Goal: Task Accomplishment & Management: Use online tool/utility

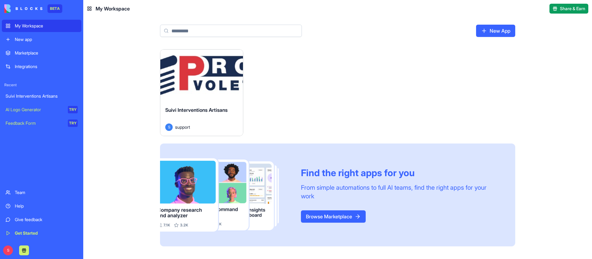
click at [200, 75] on button "Launch" at bounding box center [201, 75] width 46 height 12
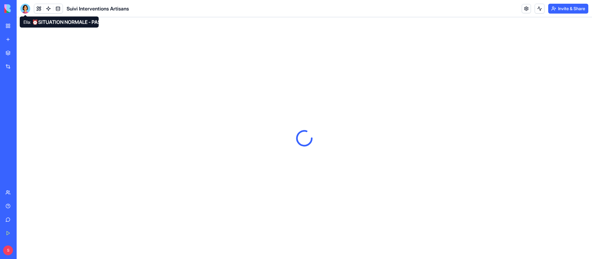
click at [26, 9] on div at bounding box center [25, 9] width 10 height 10
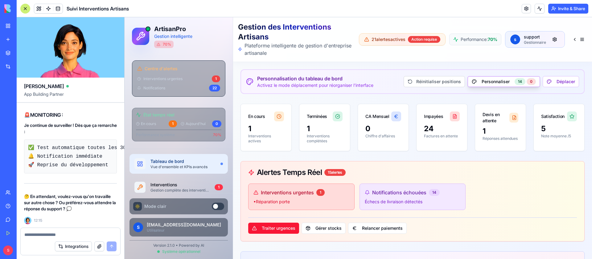
click at [26, 7] on div at bounding box center [25, 9] width 10 height 10
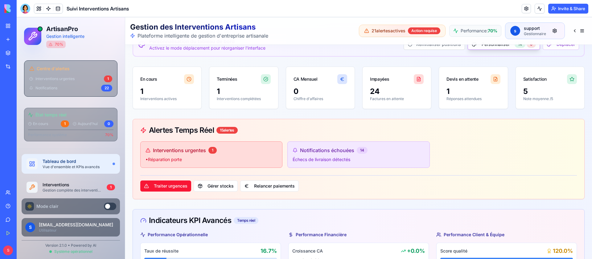
scroll to position [28, 0]
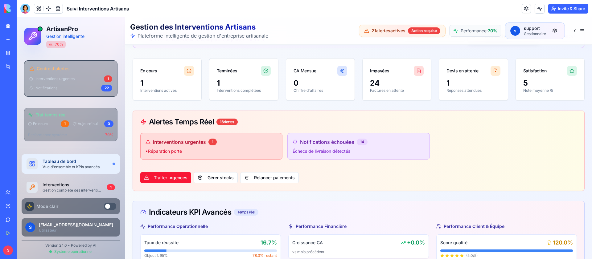
click at [112, 206] on button at bounding box center [110, 206] width 12 height 7
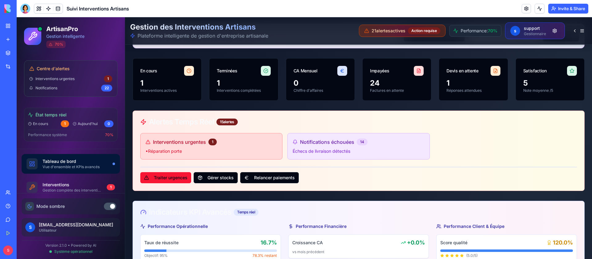
click at [112, 206] on div at bounding box center [112, 206] width 5 height 5
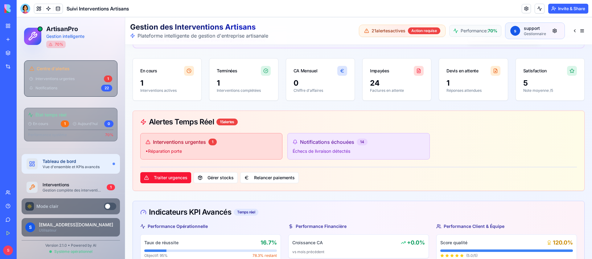
click at [112, 206] on button at bounding box center [110, 206] width 12 height 7
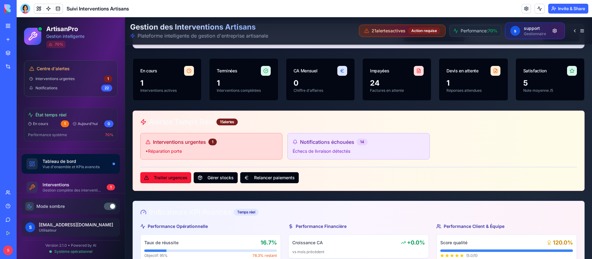
click at [112, 206] on div at bounding box center [112, 206] width 5 height 5
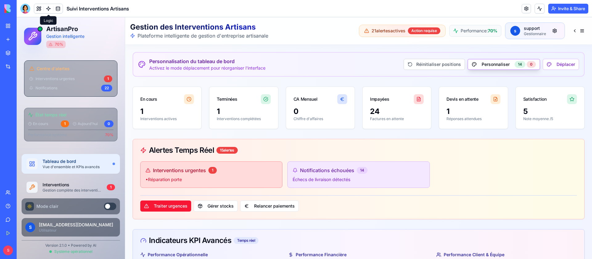
click at [49, 7] on link at bounding box center [48, 8] width 9 height 9
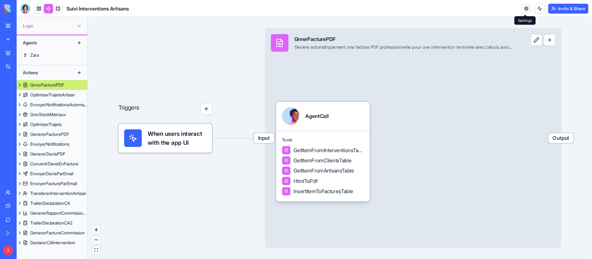
click at [526, 8] on link at bounding box center [525, 8] width 9 height 9
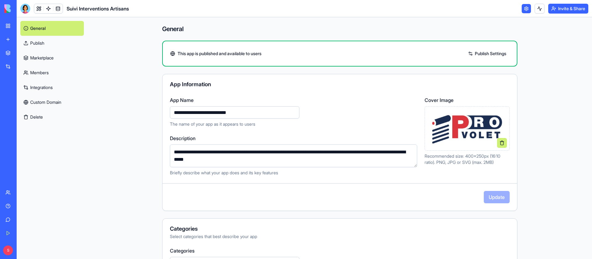
click at [53, 85] on link "Integrations" at bounding box center [51, 87] width 63 height 15
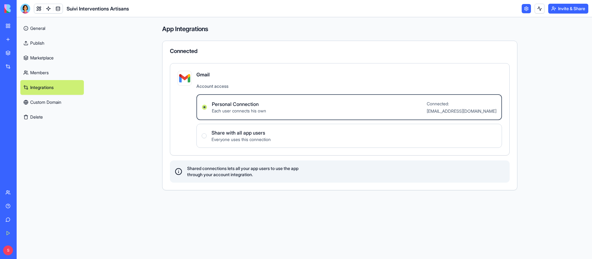
click at [525, 9] on link at bounding box center [525, 8] width 9 height 9
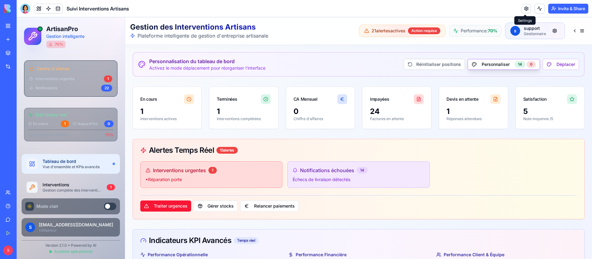
click at [524, 7] on link at bounding box center [525, 8] width 9 height 9
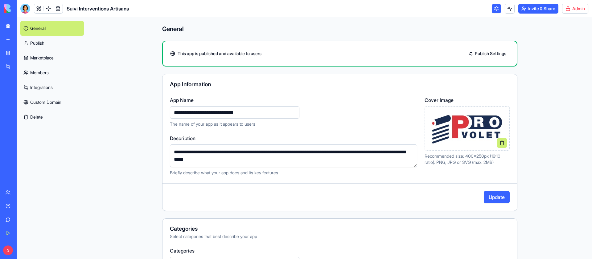
type input "**********"
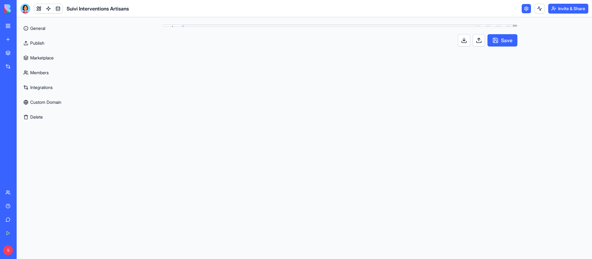
scroll to position [55, 0]
click at [464, 40] on button at bounding box center [464, 40] width 12 height 12
click at [50, 8] on link at bounding box center [48, 8] width 9 height 9
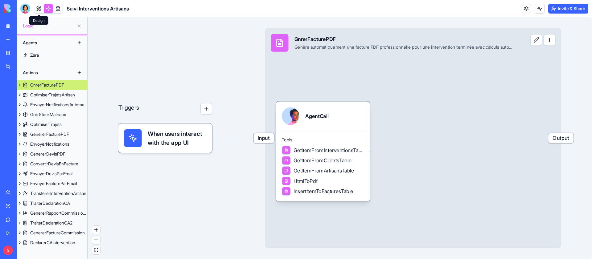
click at [40, 8] on link at bounding box center [38, 8] width 9 height 9
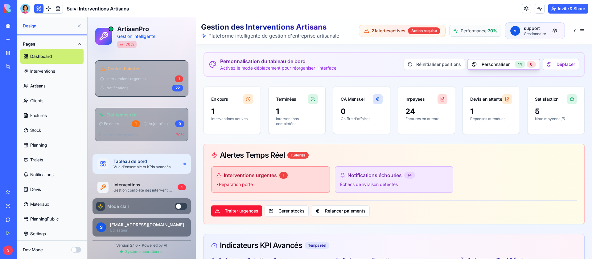
click at [80, 42] on button "Pages" at bounding box center [51, 44] width 63 height 10
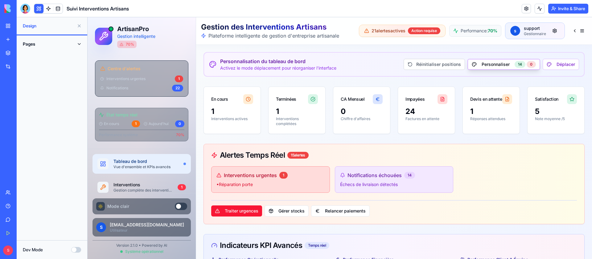
click at [76, 248] on button "Dev Mode" at bounding box center [76, 250] width 10 height 6
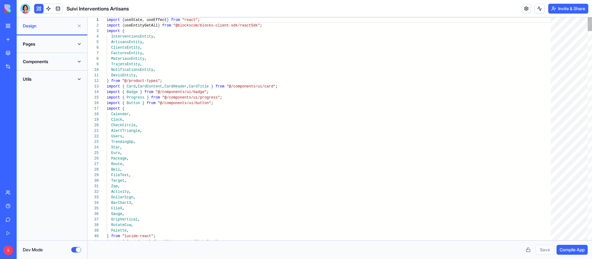
scroll to position [55, 0]
click at [81, 60] on button "Components" at bounding box center [51, 62] width 63 height 10
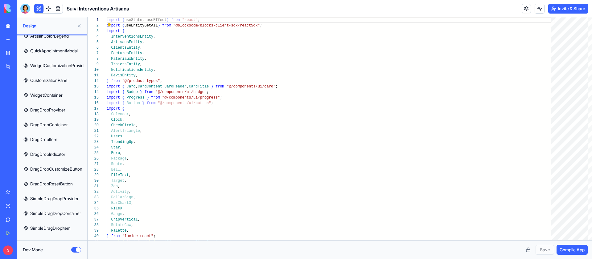
scroll to position [2199, 0]
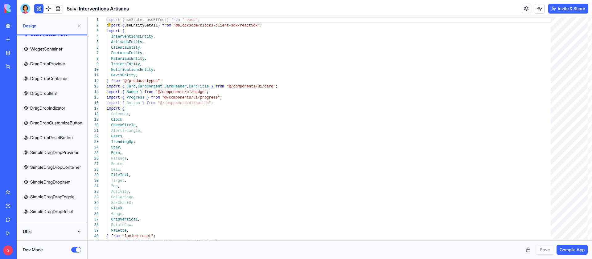
click at [80, 229] on button "Utils" at bounding box center [51, 232] width 63 height 10
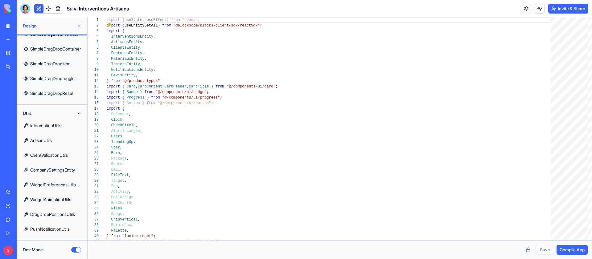
click at [79, 111] on button "Utils" at bounding box center [51, 113] width 63 height 10
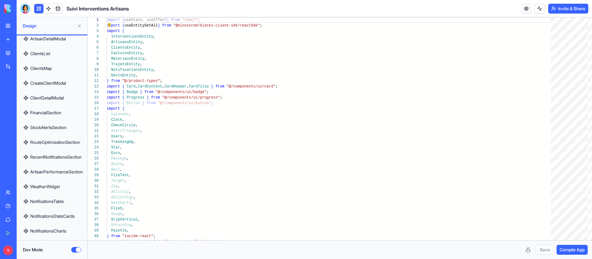
scroll to position [0, 0]
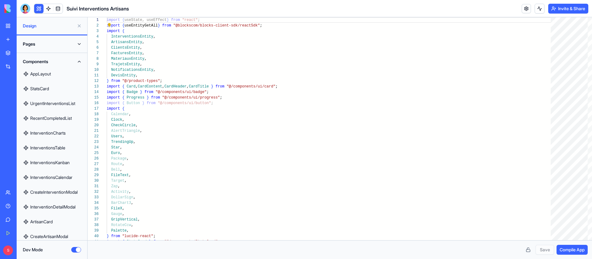
click at [80, 60] on button "Components" at bounding box center [51, 62] width 63 height 10
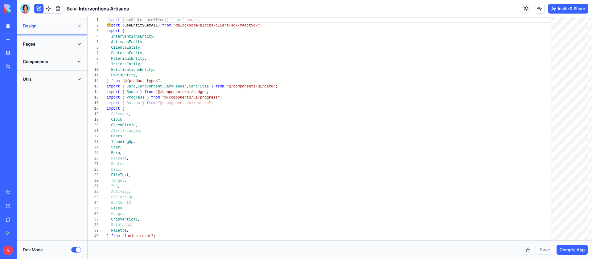
click at [80, 62] on button "Components" at bounding box center [51, 62] width 63 height 10
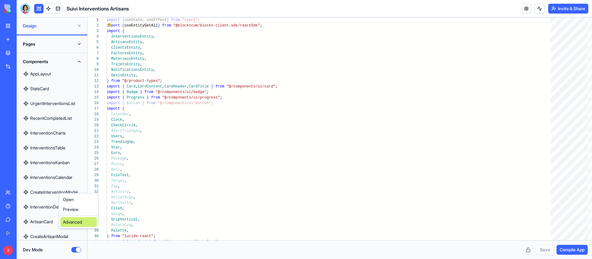
click at [74, 222] on div "Advanced" at bounding box center [78, 222] width 36 height 10
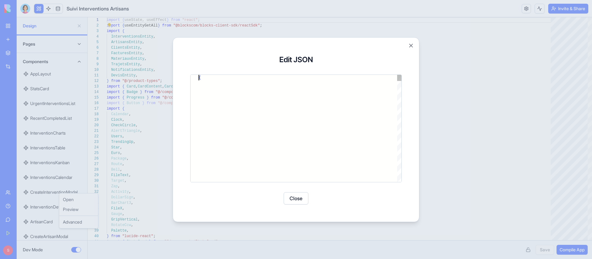
type textarea "**********"
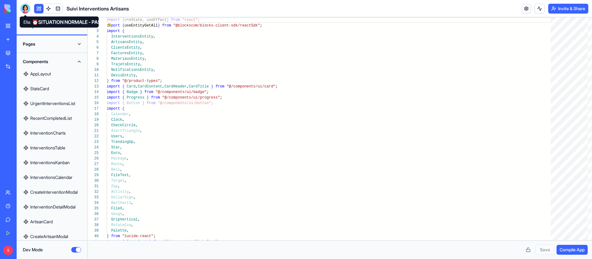
click at [29, 10] on div at bounding box center [25, 9] width 10 height 10
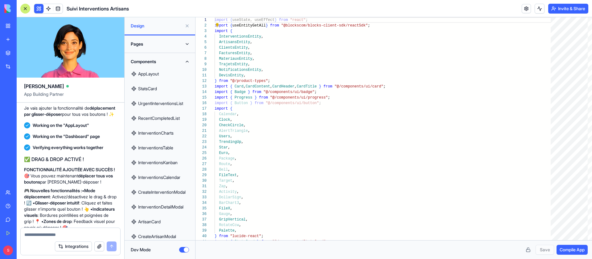
scroll to position [17666, 0]
drag, startPoint x: 110, startPoint y: 118, endPoint x: 116, endPoint y: 118, distance: 5.2
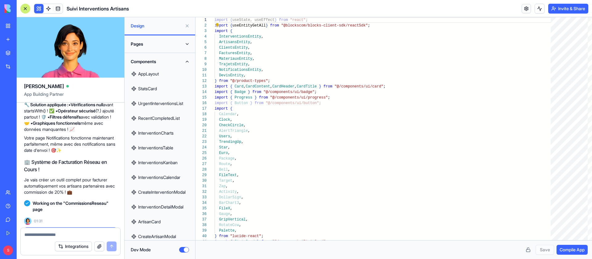
scroll to position [9406, 0]
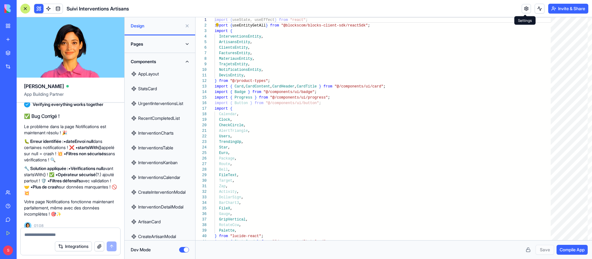
click at [526, 7] on link at bounding box center [525, 8] width 9 height 9
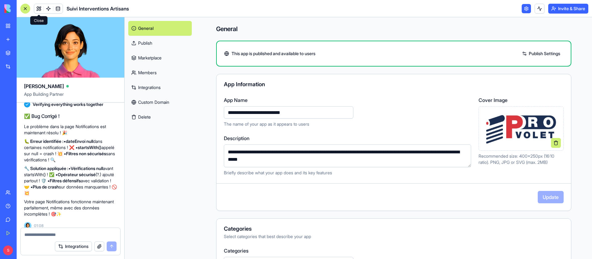
click at [35, 8] on link at bounding box center [38, 8] width 9 height 9
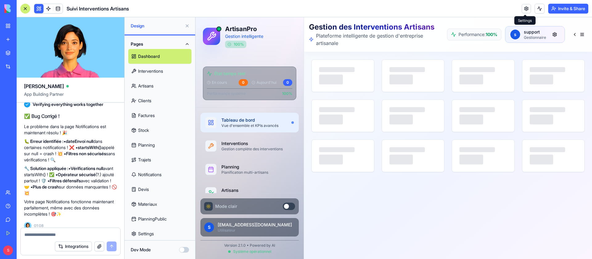
click at [524, 9] on link at bounding box center [525, 8] width 9 height 9
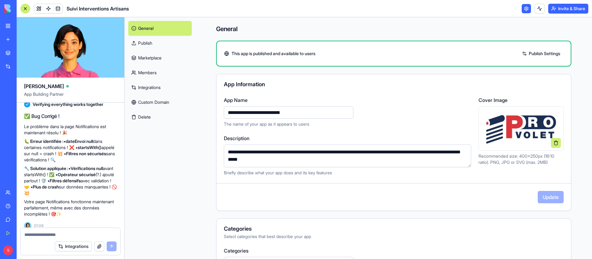
click at [253, 22] on div "**********" at bounding box center [393, 196] width 394 height 358
click at [247, 13] on header "Suivi Interventions Artisans Invite & Share" at bounding box center [304, 8] width 575 height 17
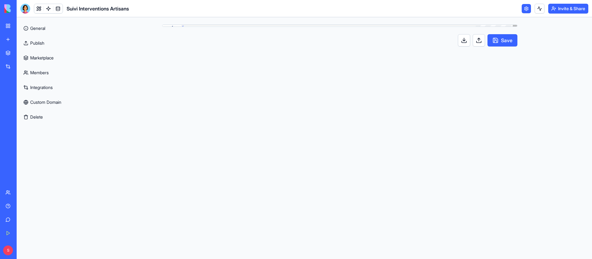
scroll to position [0, 2]
click at [66, 27] on link "General" at bounding box center [51, 28] width 63 height 15
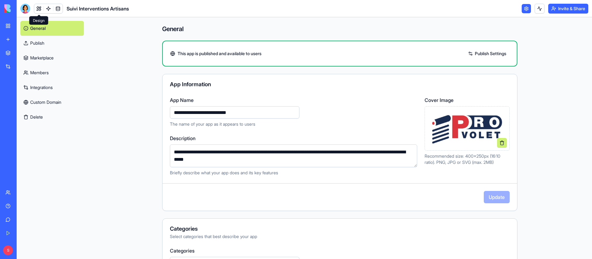
click at [37, 7] on link at bounding box center [38, 8] width 9 height 9
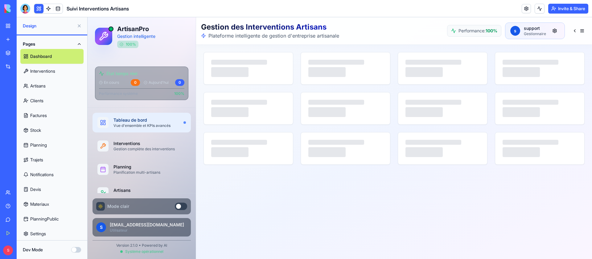
click at [46, 55] on link "Dashboard" at bounding box center [51, 56] width 63 height 15
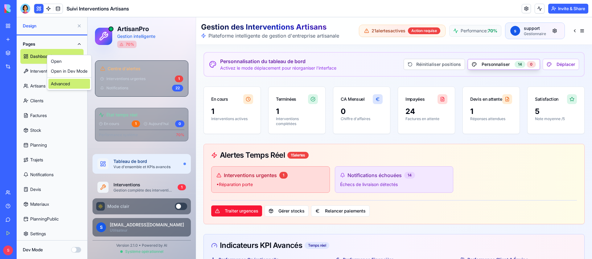
click at [63, 81] on div "Advanced" at bounding box center [69, 84] width 42 height 10
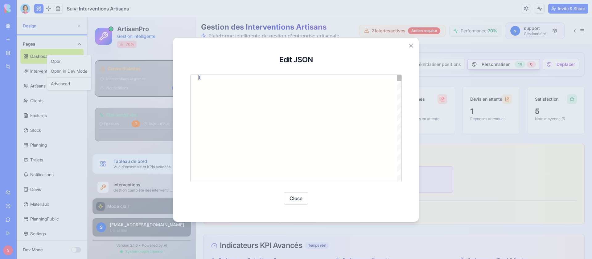
type textarea "**********"
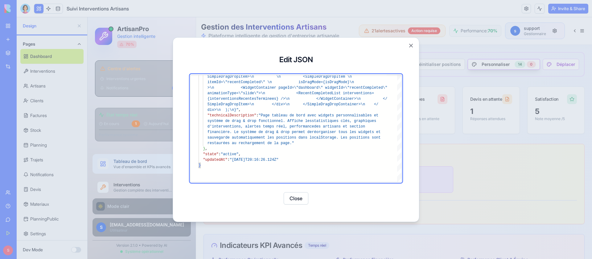
click at [45, 147] on div at bounding box center [296, 129] width 592 height 259
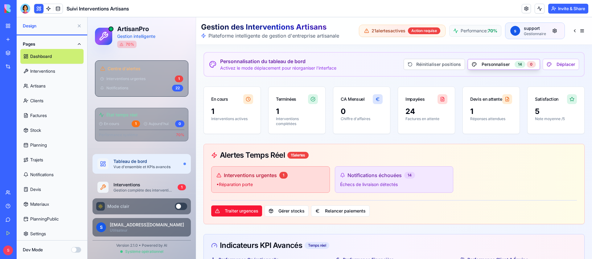
click at [45, 147] on link "Planning" at bounding box center [51, 145] width 63 height 15
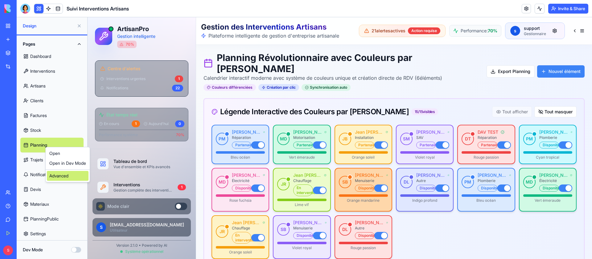
click at [59, 174] on div "Advanced" at bounding box center [68, 176] width 42 height 10
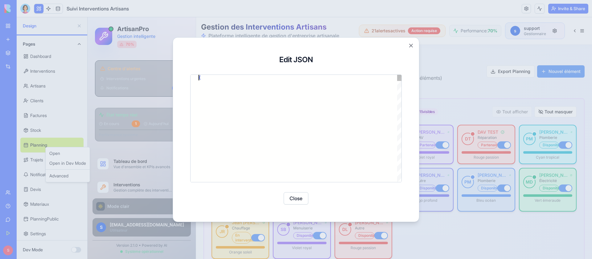
type textarea "**********"
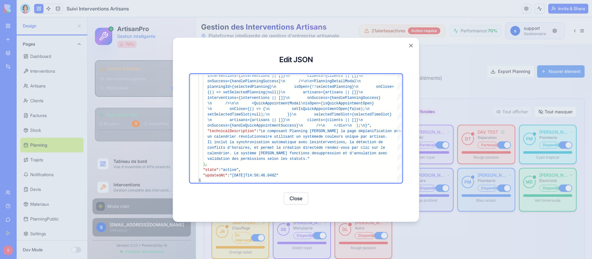
click at [80, 248] on div at bounding box center [296, 129] width 592 height 259
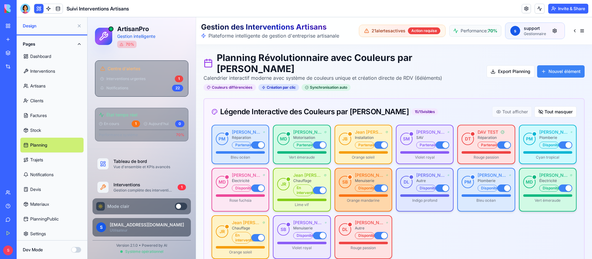
click at [76, 250] on button "Dev Mode" at bounding box center [76, 250] width 10 height 6
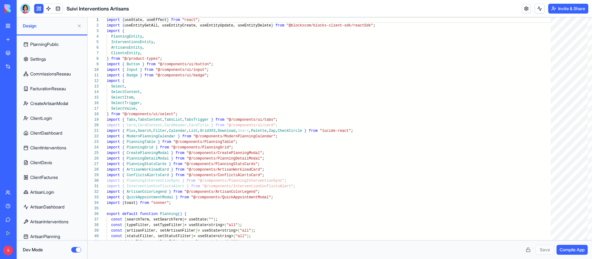
scroll to position [186, 0]
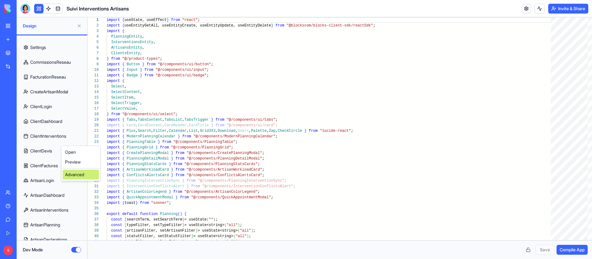
click at [68, 174] on div "Advanced" at bounding box center [81, 175] width 36 height 10
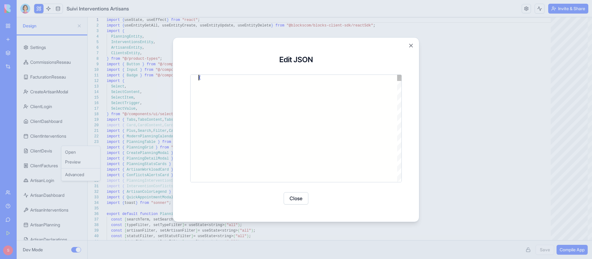
type textarea "**********"
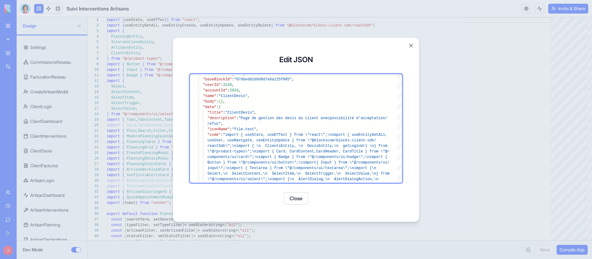
click at [294, 196] on button "Close" at bounding box center [296, 198] width 25 height 12
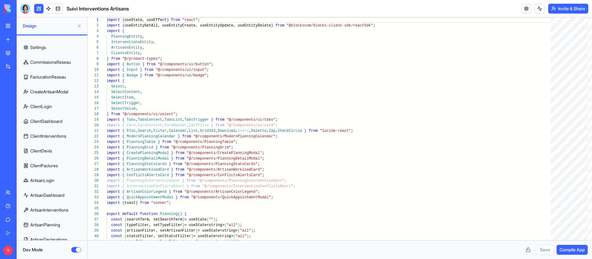
scroll to position [262, 0]
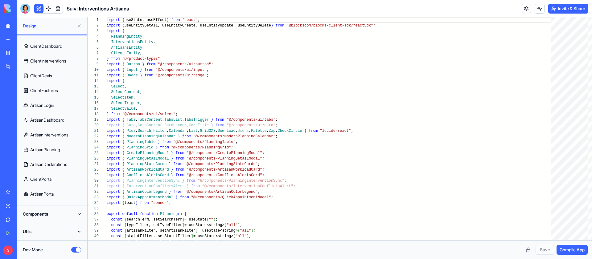
click at [78, 212] on button "Components" at bounding box center [51, 214] width 63 height 10
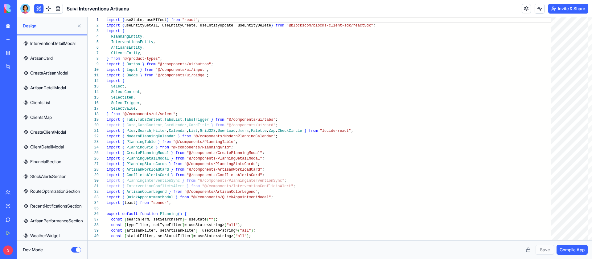
scroll to position [622, 0]
click at [63, 196] on div "Advanced" at bounding box center [77, 194] width 36 height 10
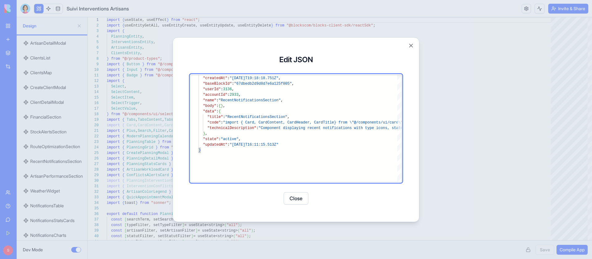
click at [298, 195] on button "Close" at bounding box center [296, 198] width 25 height 12
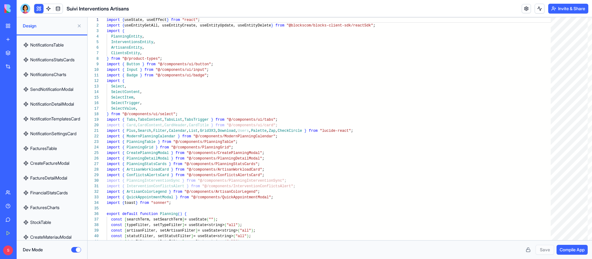
scroll to position [869, 0]
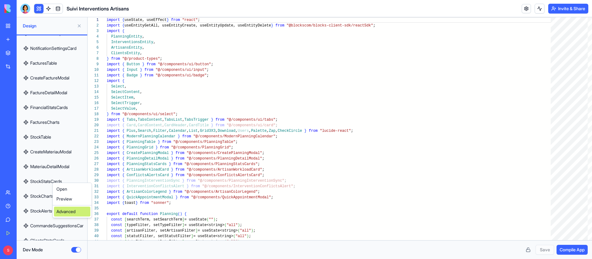
click at [66, 212] on div "Advanced" at bounding box center [72, 212] width 36 height 10
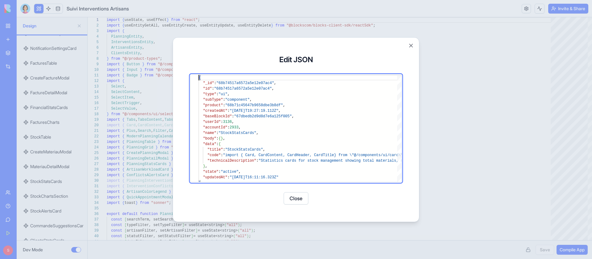
click at [295, 195] on button "Close" at bounding box center [296, 198] width 25 height 12
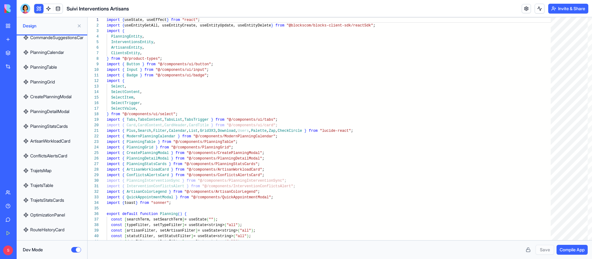
scroll to position [1250, 0]
click at [69, 211] on div "Advanced" at bounding box center [73, 211] width 36 height 10
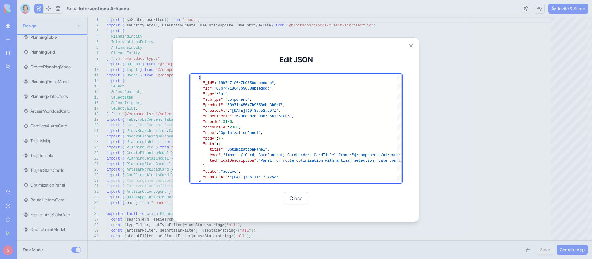
click at [292, 197] on button "Close" at bounding box center [296, 198] width 25 height 12
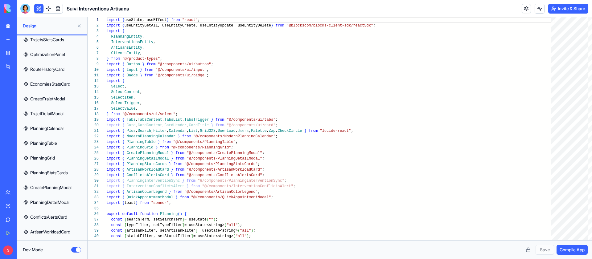
scroll to position [1382, 0]
click at [70, 216] on div "Advanced" at bounding box center [76, 217] width 36 height 10
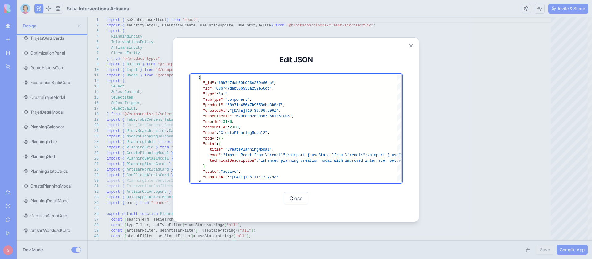
click at [289, 198] on button "Close" at bounding box center [296, 198] width 25 height 12
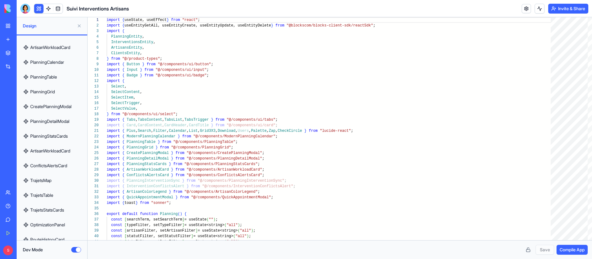
scroll to position [1567, 0]
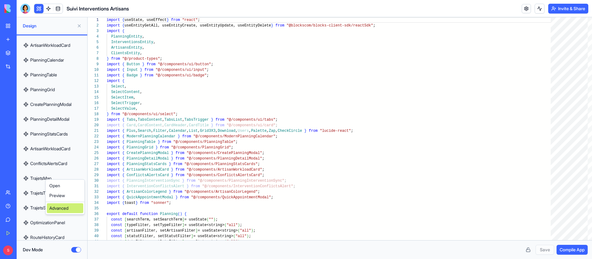
click at [59, 210] on div "Advanced" at bounding box center [65, 208] width 36 height 10
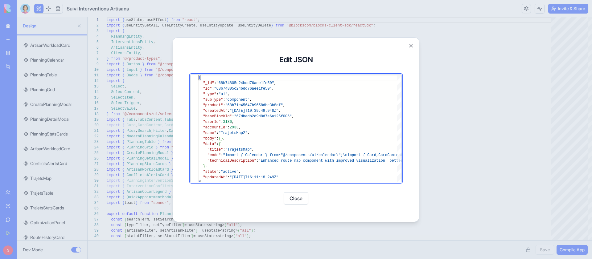
click at [298, 200] on button "Close" at bounding box center [296, 198] width 25 height 12
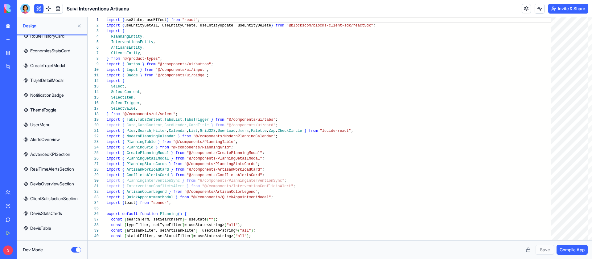
scroll to position [1783, 0]
click at [67, 212] on div "Advanced" at bounding box center [72, 212] width 36 height 10
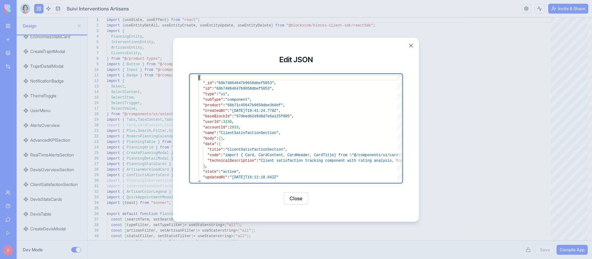
click at [300, 201] on button "Close" at bounding box center [296, 198] width 25 height 12
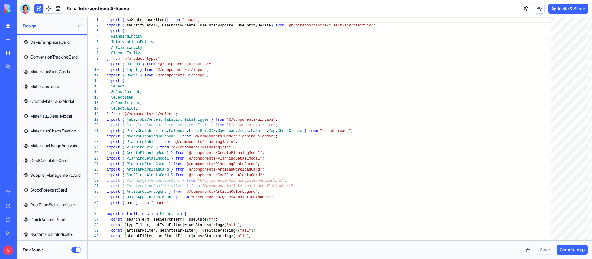
scroll to position [2014, 0]
click at [61, 203] on div "Advanced" at bounding box center [76, 203] width 36 height 10
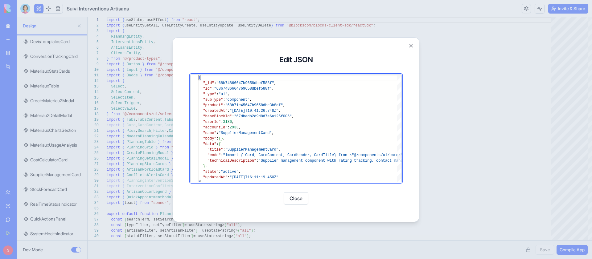
click at [309, 196] on div "Close" at bounding box center [295, 198] width 211 height 12
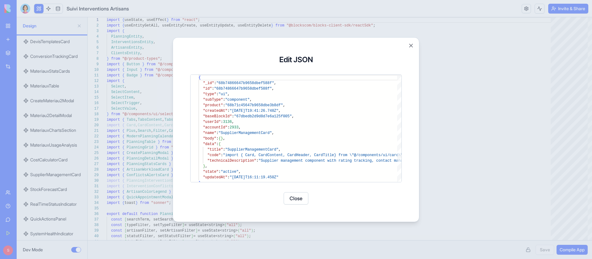
click at [299, 196] on button "Close" at bounding box center [296, 198] width 25 height 12
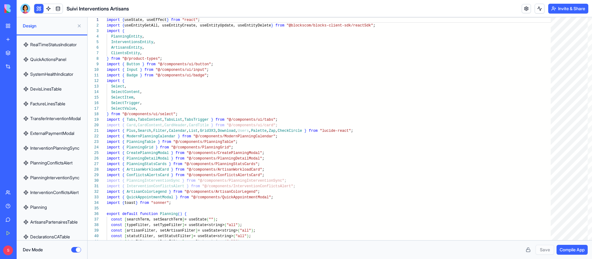
scroll to position [2182, 0]
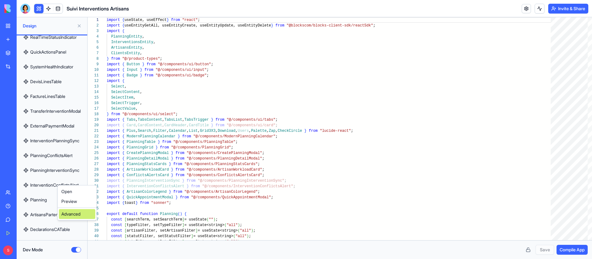
click at [73, 214] on div "Advanced" at bounding box center [77, 214] width 36 height 10
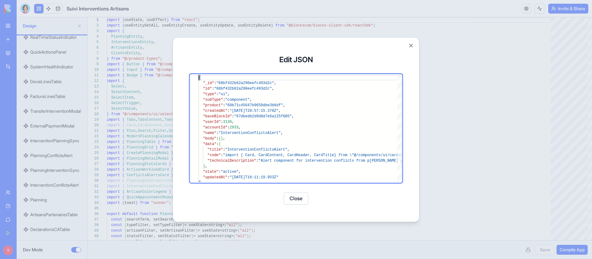
click at [297, 199] on button "Close" at bounding box center [296, 198] width 25 height 12
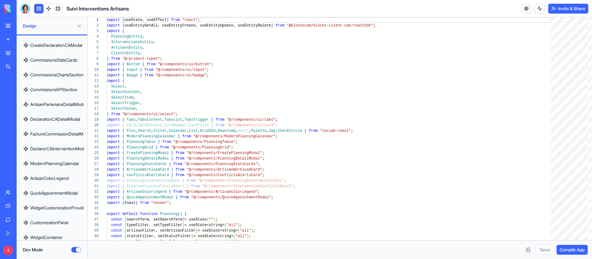
scroll to position [2443, 0]
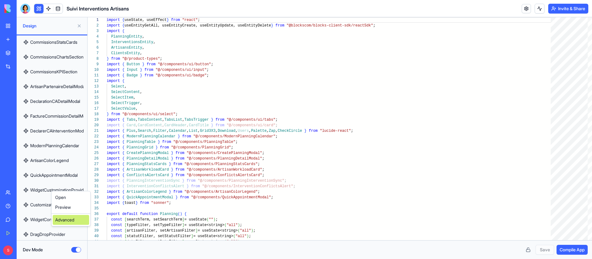
click at [64, 219] on div "Advanced" at bounding box center [71, 220] width 36 height 10
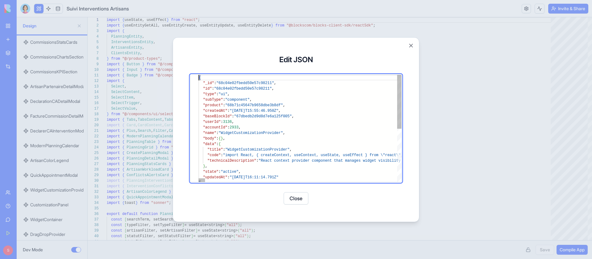
click at [304, 194] on button "Close" at bounding box center [296, 198] width 25 height 12
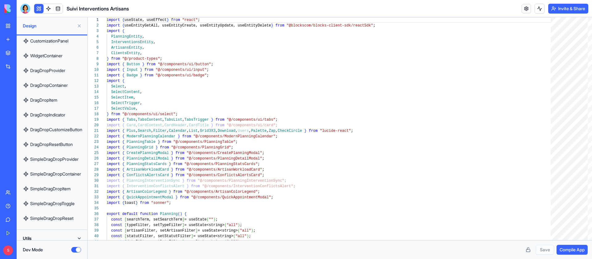
scroll to position [2614, 0]
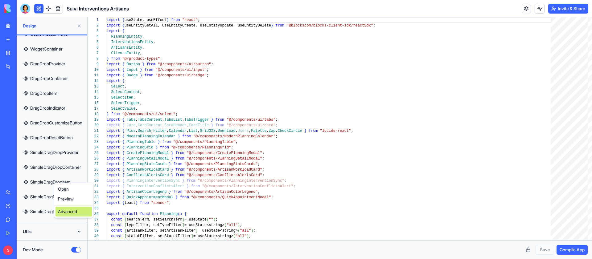
click at [71, 213] on div "Advanced" at bounding box center [73, 212] width 36 height 10
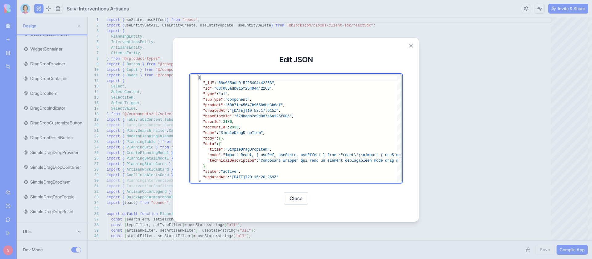
click at [293, 194] on button "Close" at bounding box center [296, 198] width 25 height 12
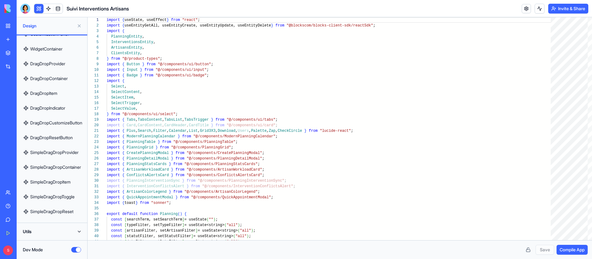
click at [78, 227] on button "Utils" at bounding box center [51, 232] width 63 height 10
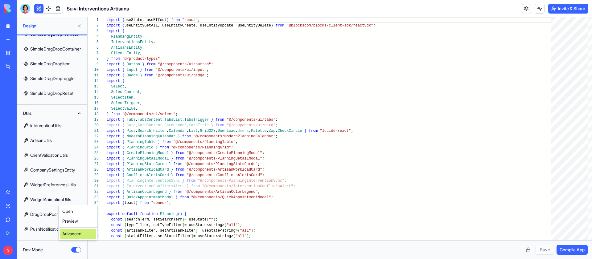
click at [70, 236] on div "Advanced" at bounding box center [78, 234] width 36 height 10
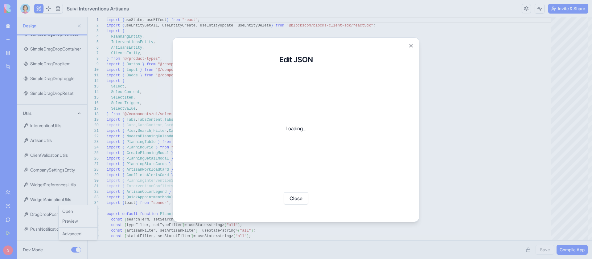
scroll to position [0, 0]
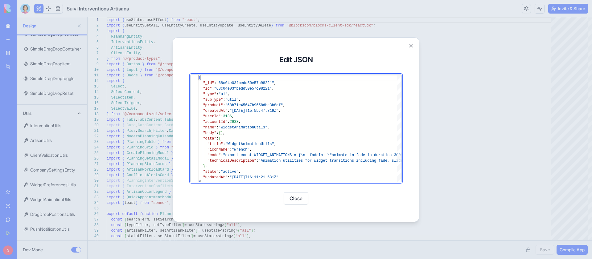
click at [288, 198] on button "Close" at bounding box center [296, 198] width 25 height 12
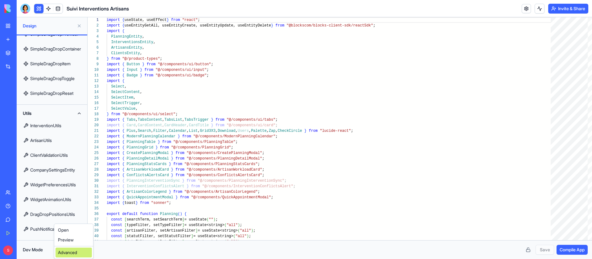
click at [67, 254] on div "Advanced" at bounding box center [73, 253] width 36 height 10
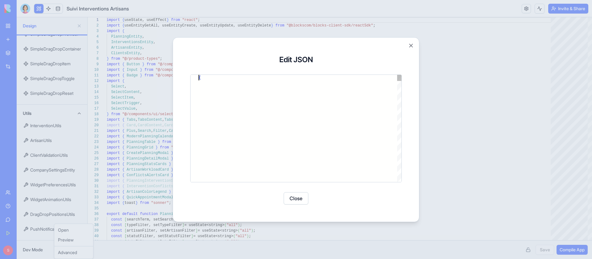
type textarea "**********"
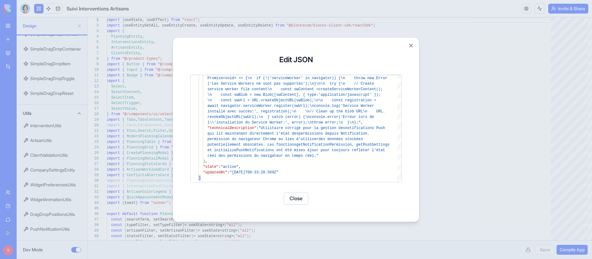
click at [300, 195] on button "Close" at bounding box center [296, 198] width 25 height 12
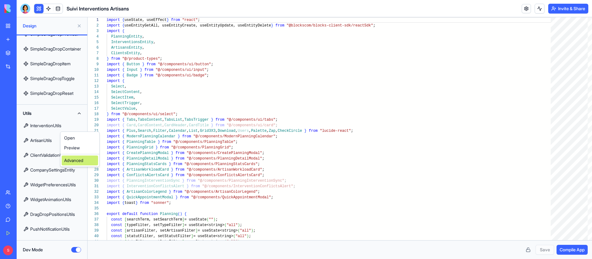
click at [73, 159] on div "Advanced" at bounding box center [80, 161] width 36 height 10
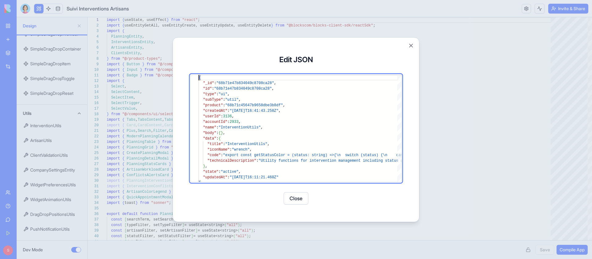
click at [289, 193] on button "Close" at bounding box center [296, 198] width 25 height 12
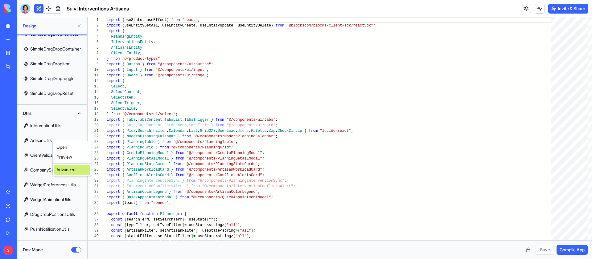
click at [71, 170] on div "Advanced" at bounding box center [72, 170] width 36 height 10
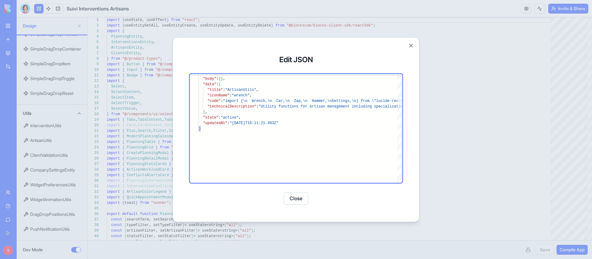
click at [292, 202] on button "Close" at bounding box center [296, 198] width 25 height 12
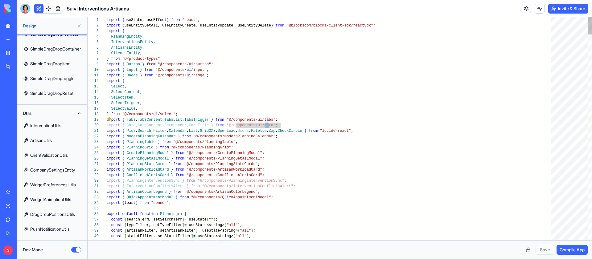
scroll to position [0, 189]
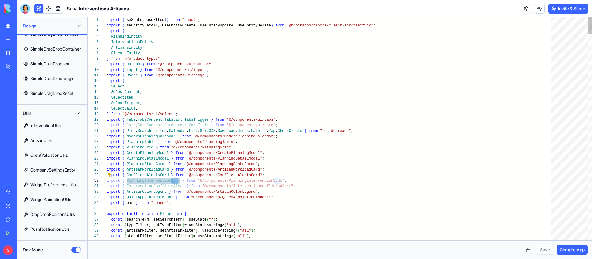
scroll to position [39, 73]
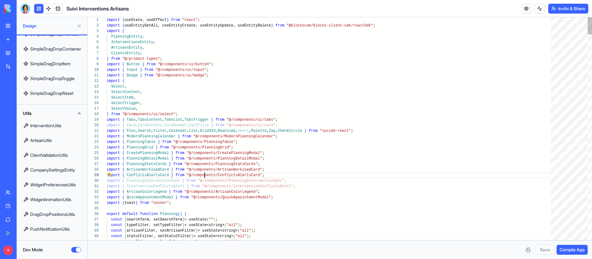
scroll to position [39, 109]
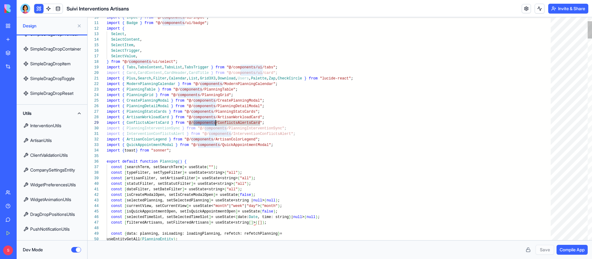
type textarea "**********"
